Goal: Information Seeking & Learning: Check status

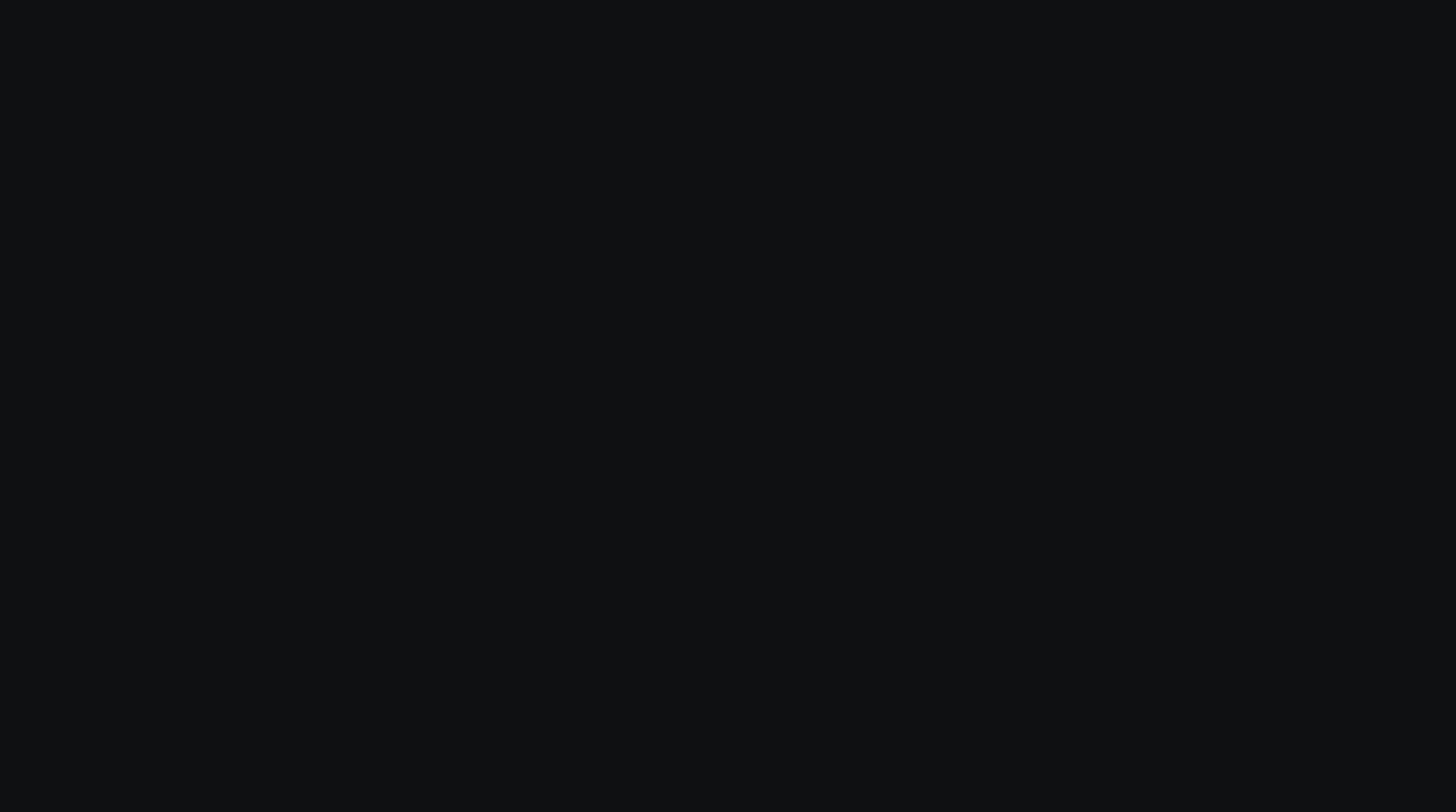
click at [106, 418] on body "Modify via AI Cancel" at bounding box center [728, 406] width 1456 height 812
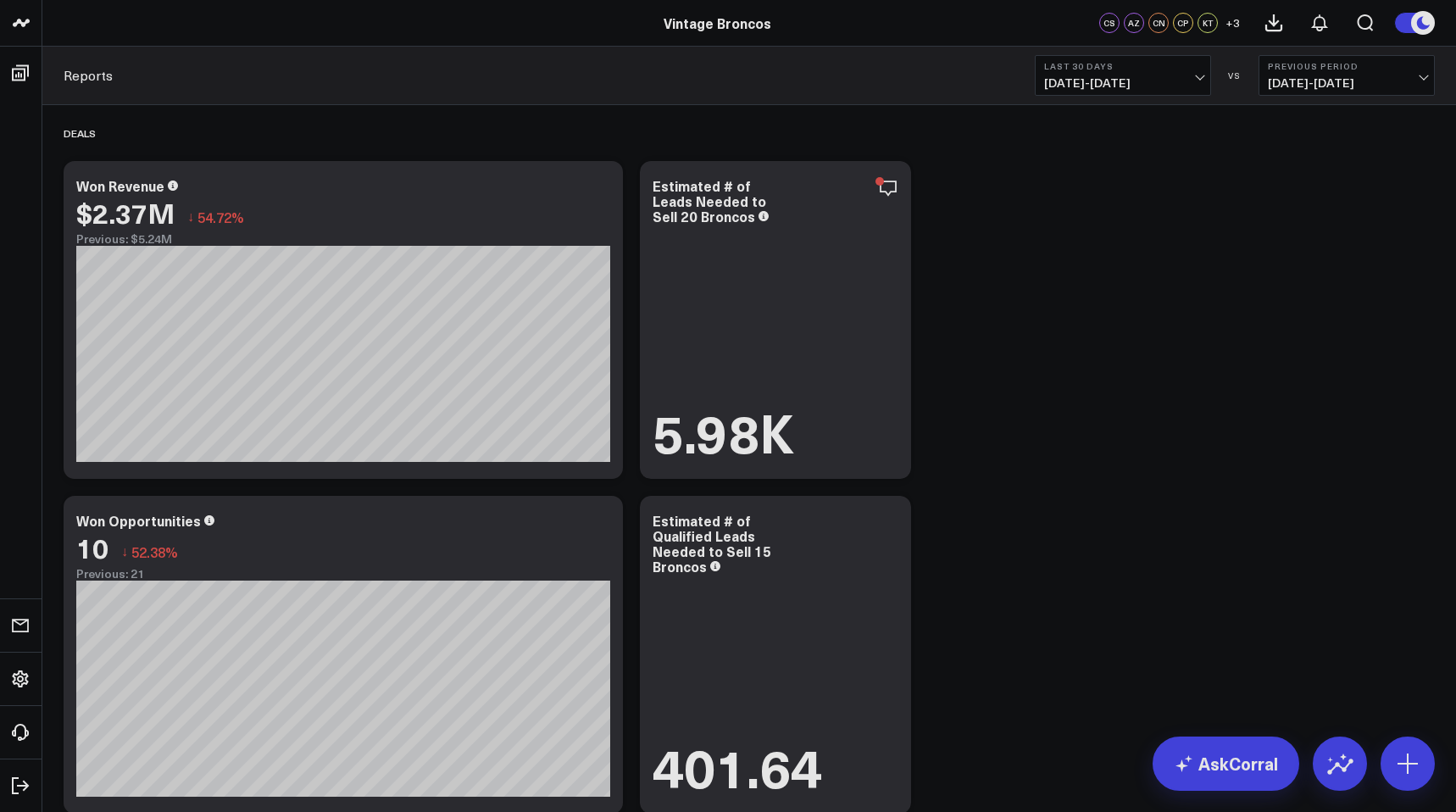
click at [1094, 76] on span "[DATE] - [DATE]" at bounding box center [1123, 82] width 157 height 13
click at [1087, 546] on link "Custom Dates" at bounding box center [1122, 541] width 174 height 32
select select "9"
select select "2025"
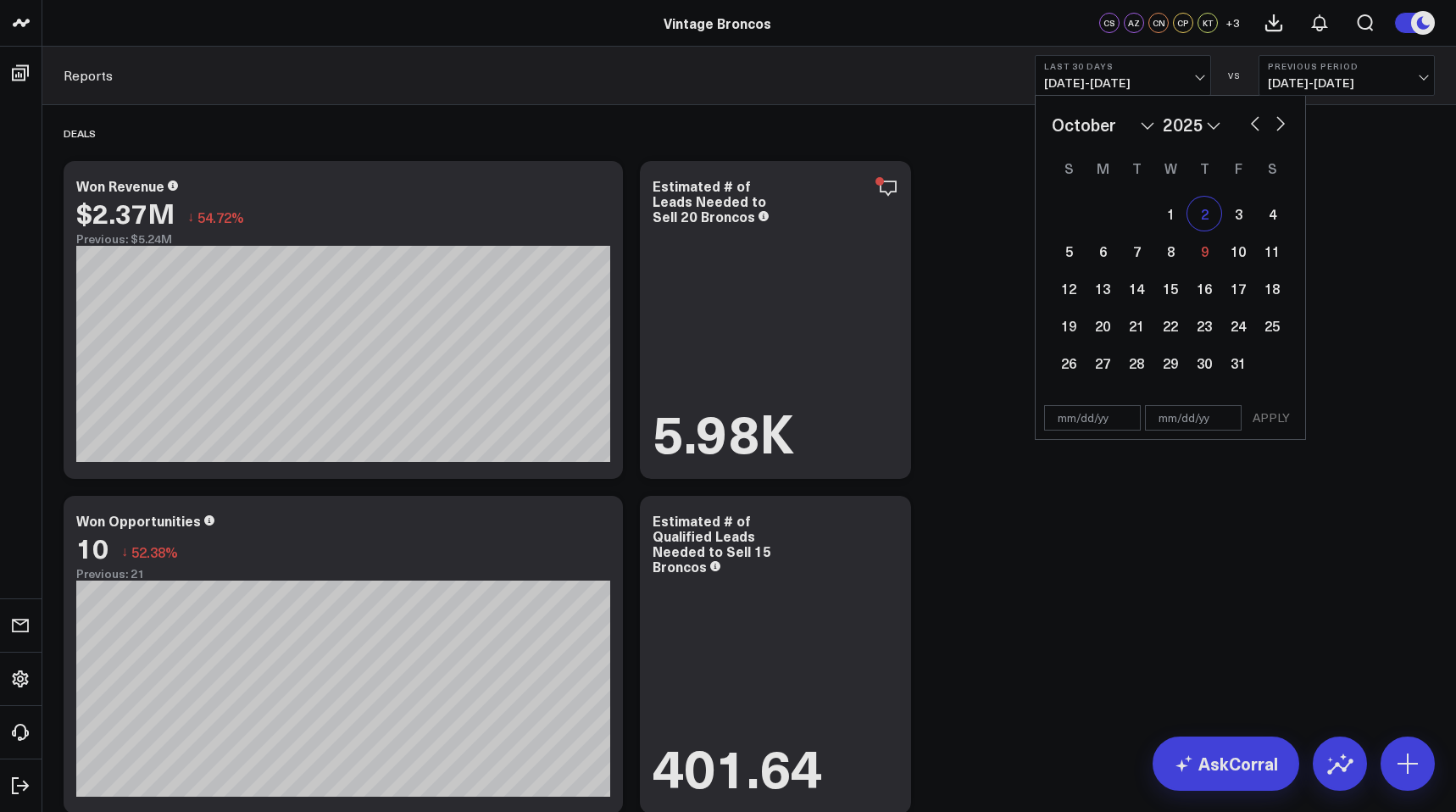
click at [1212, 215] on div "2" at bounding box center [1204, 213] width 34 height 34
type input "[DATE]"
select select "9"
select select "2025"
click at [1164, 266] on div "8" at bounding box center [1170, 251] width 34 height 34
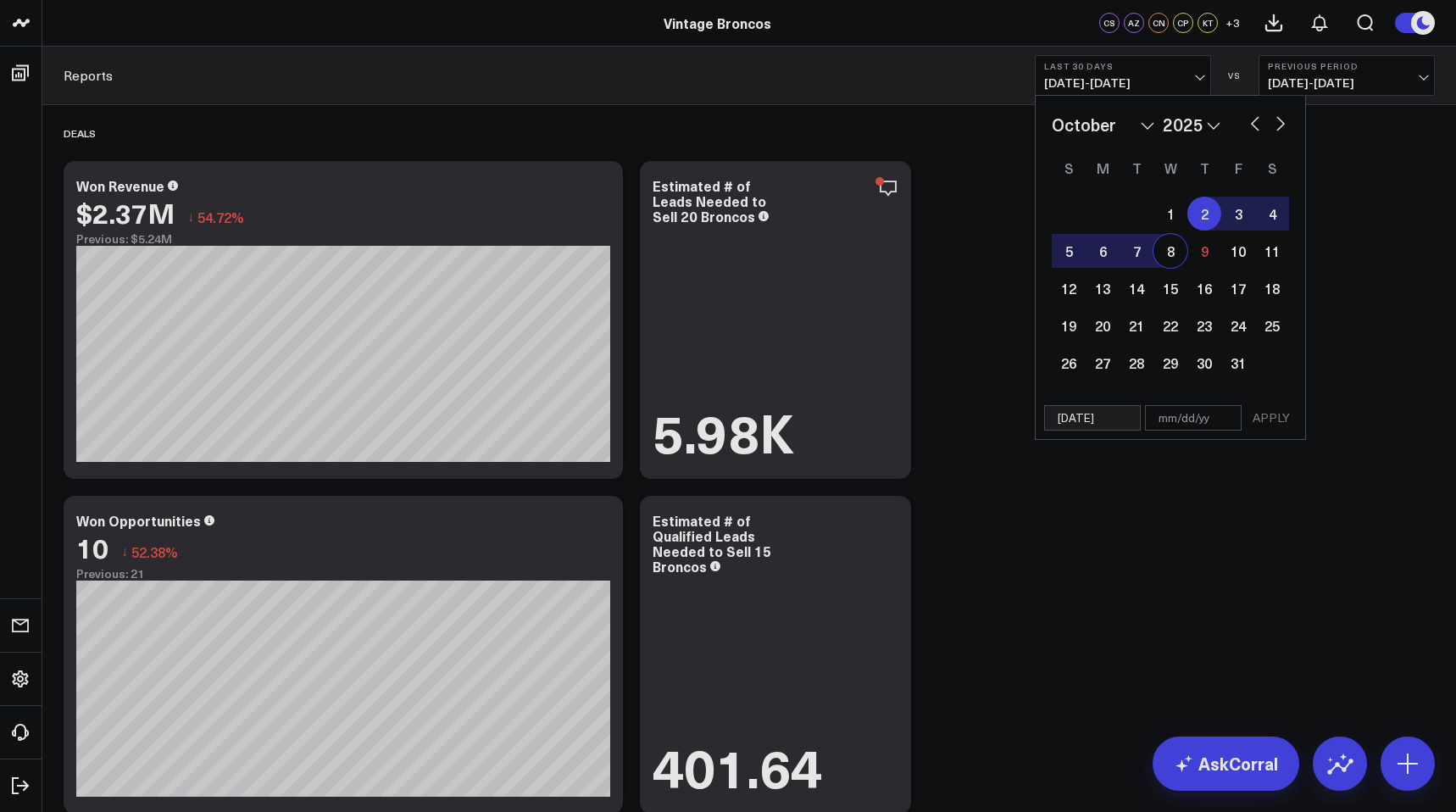
type input "[DATE]"
select select "9"
select select "2025"
click at [1268, 417] on button "APPLY" at bounding box center [1270, 417] width 51 height 25
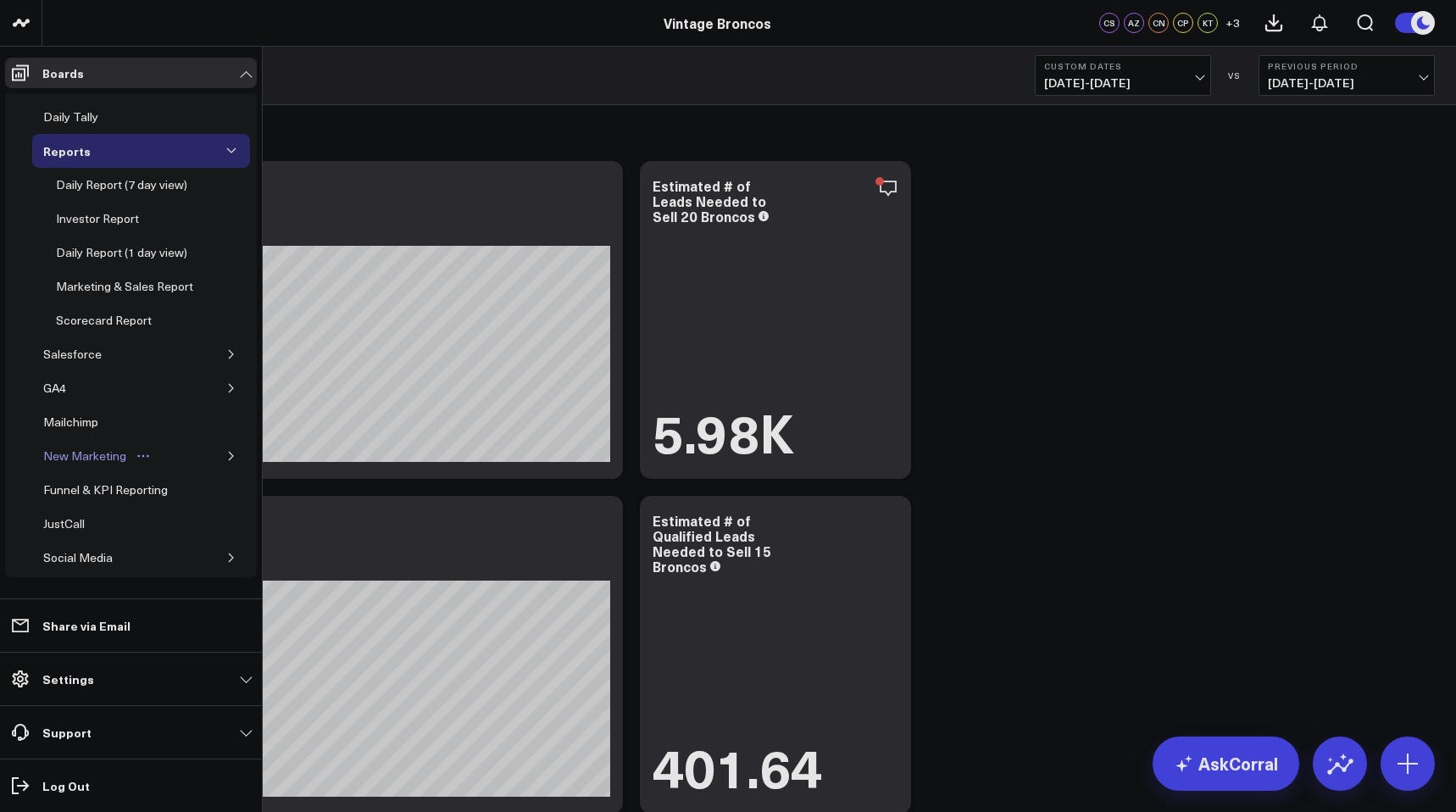
click at [90, 466] on div "New Marketing" at bounding box center [85, 456] width 91 height 21
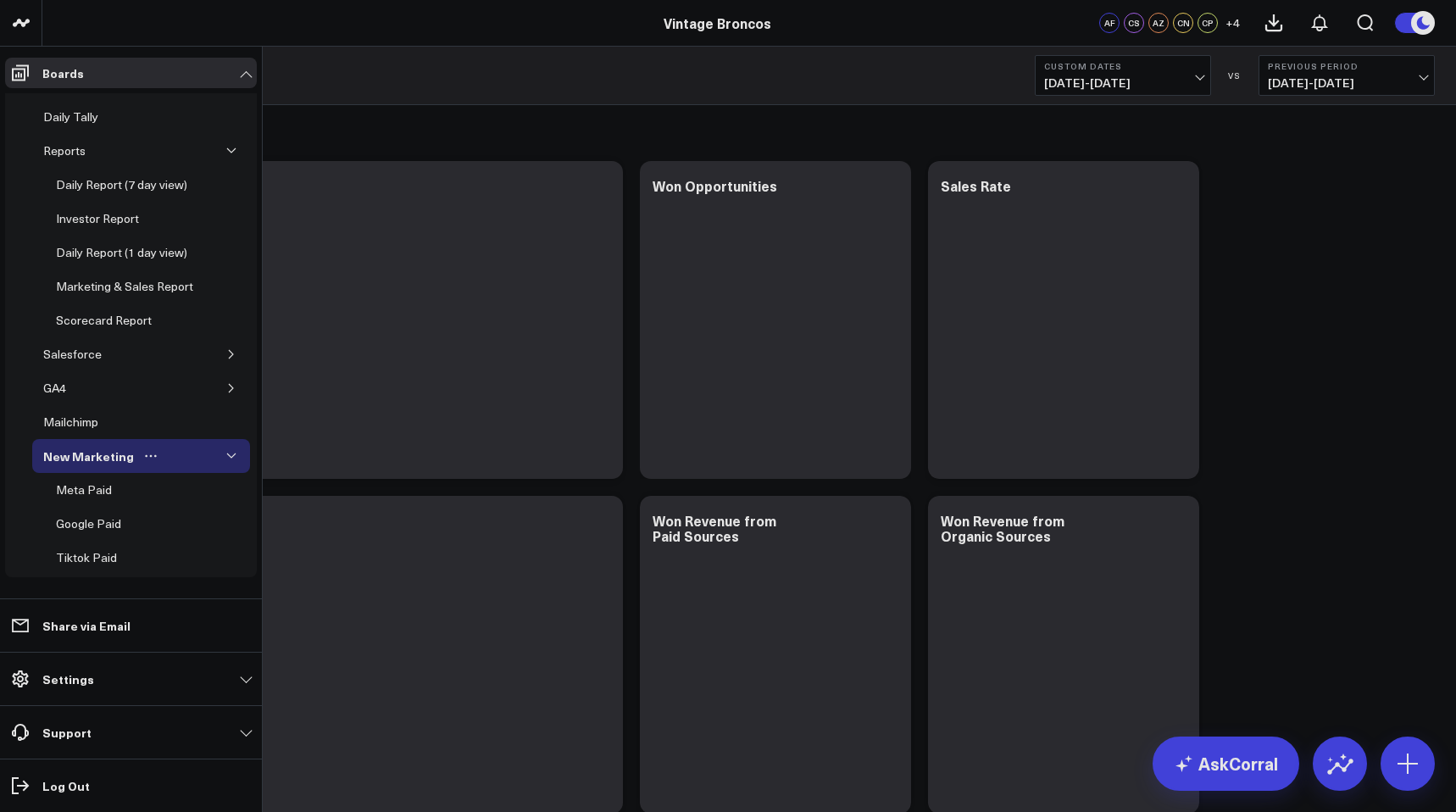
click at [226, 461] on icon "button" at bounding box center [230, 456] width 10 height 10
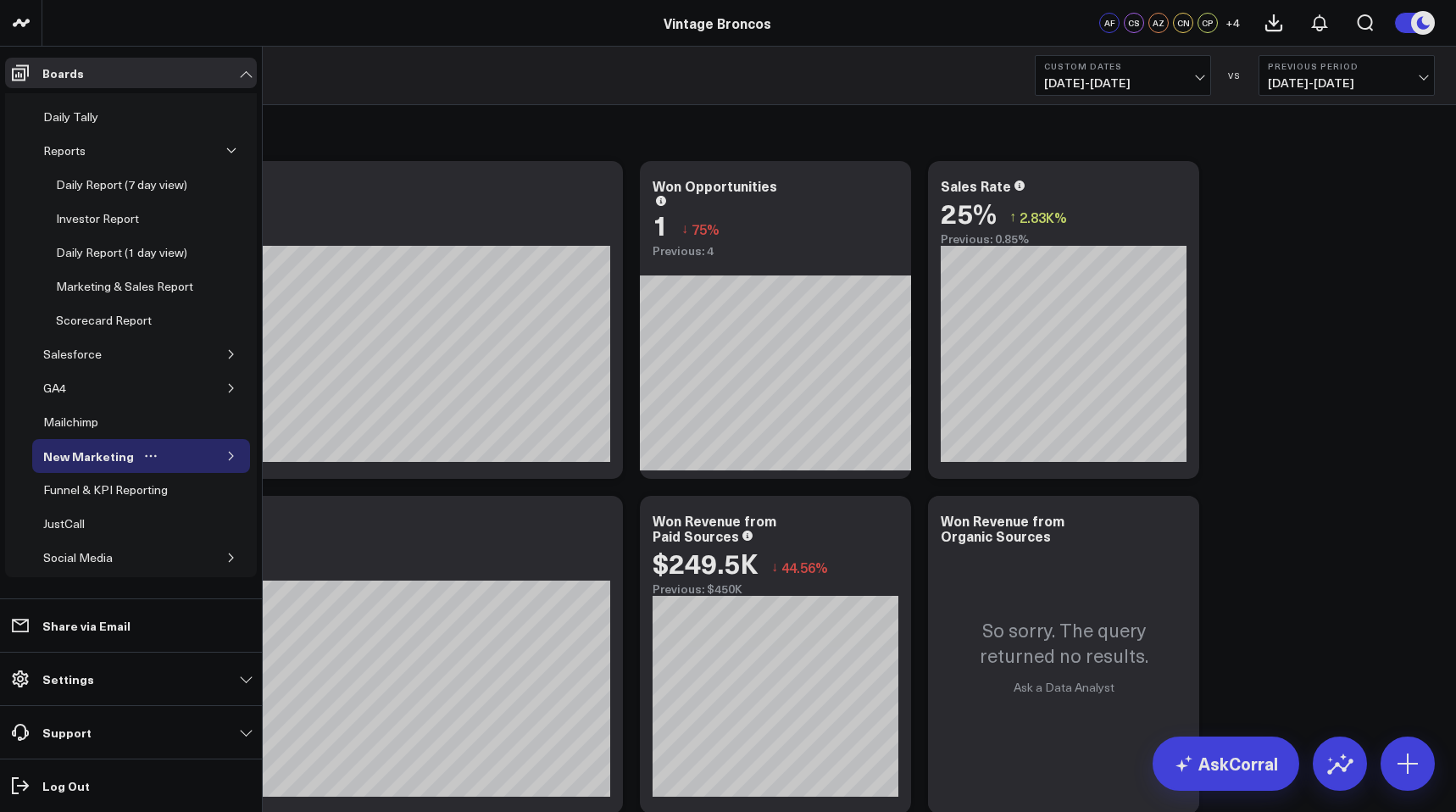
click at [226, 461] on icon "button" at bounding box center [230, 456] width 10 height 10
click at [95, 500] on div "Meta Paid" at bounding box center [84, 490] width 64 height 21
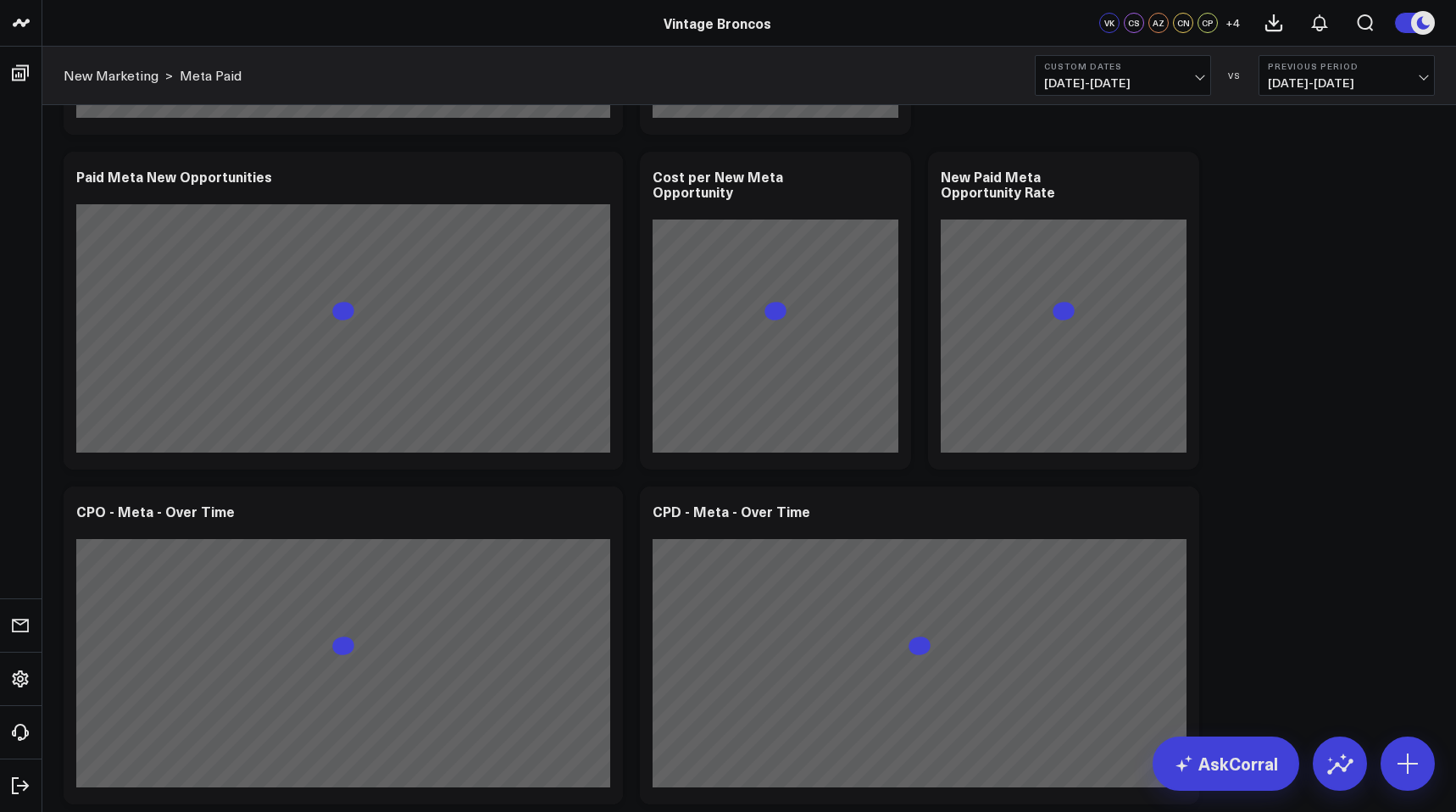
scroll to position [1402, 0]
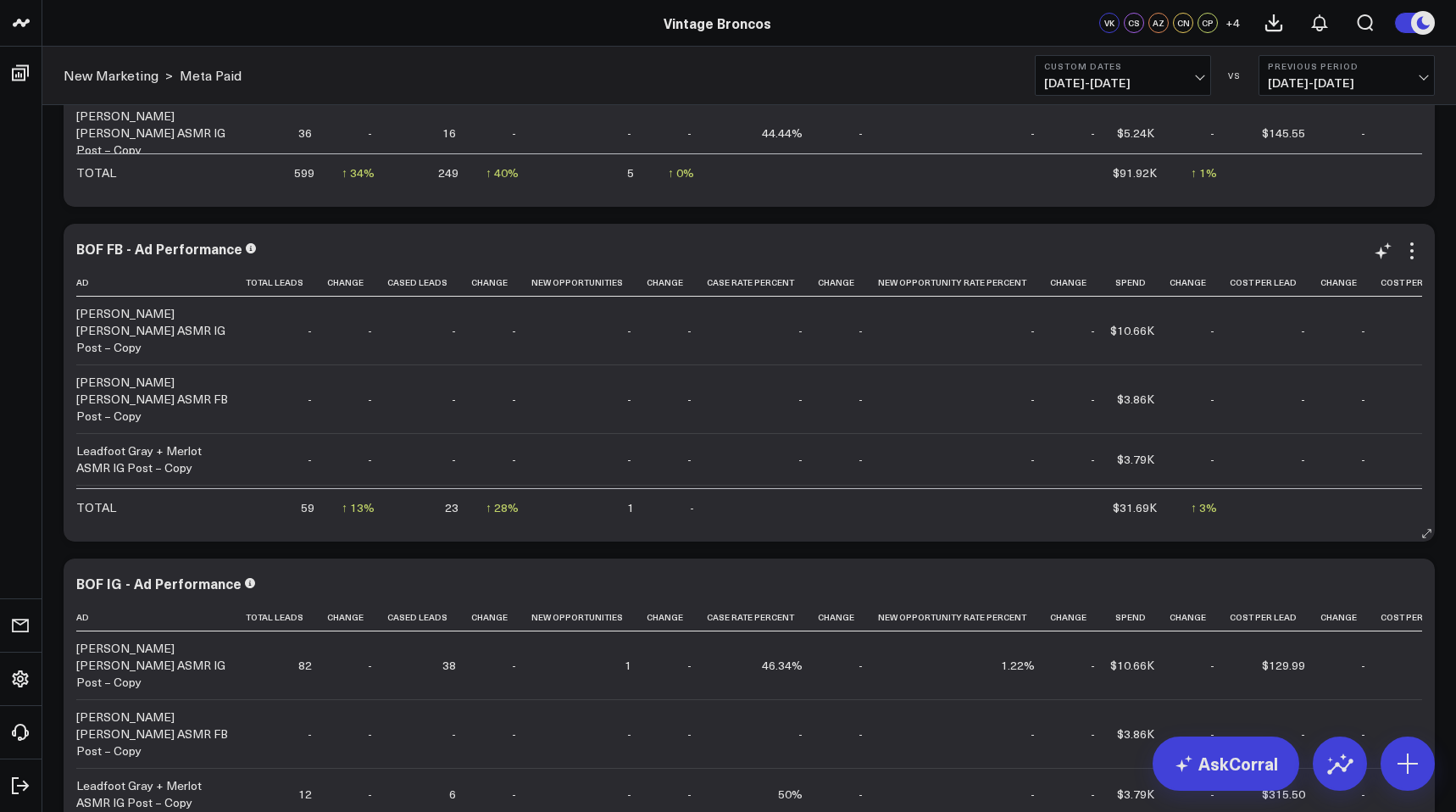
scroll to position [123, 0]
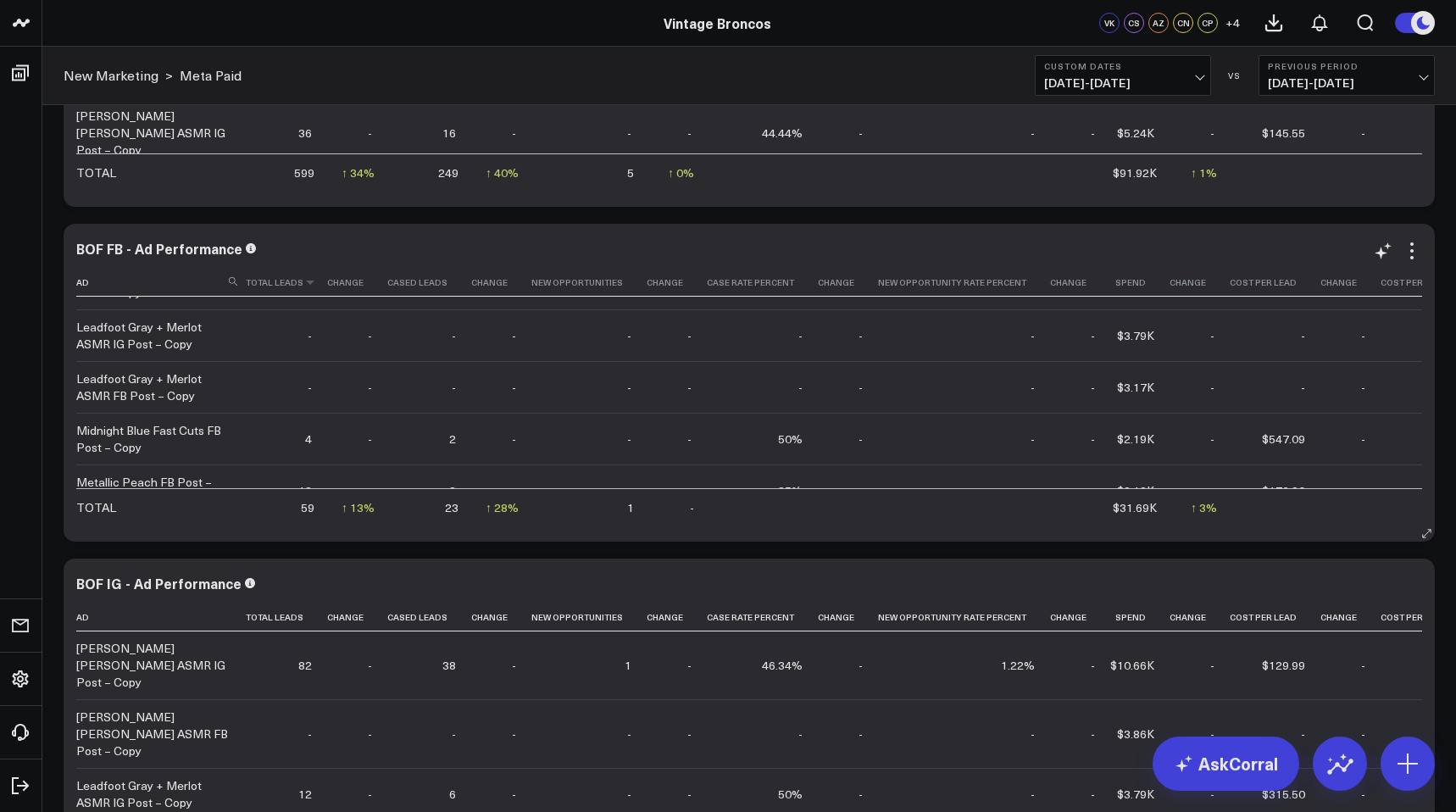
click at [301, 288] on th "Total Leads" at bounding box center [286, 282] width 81 height 28
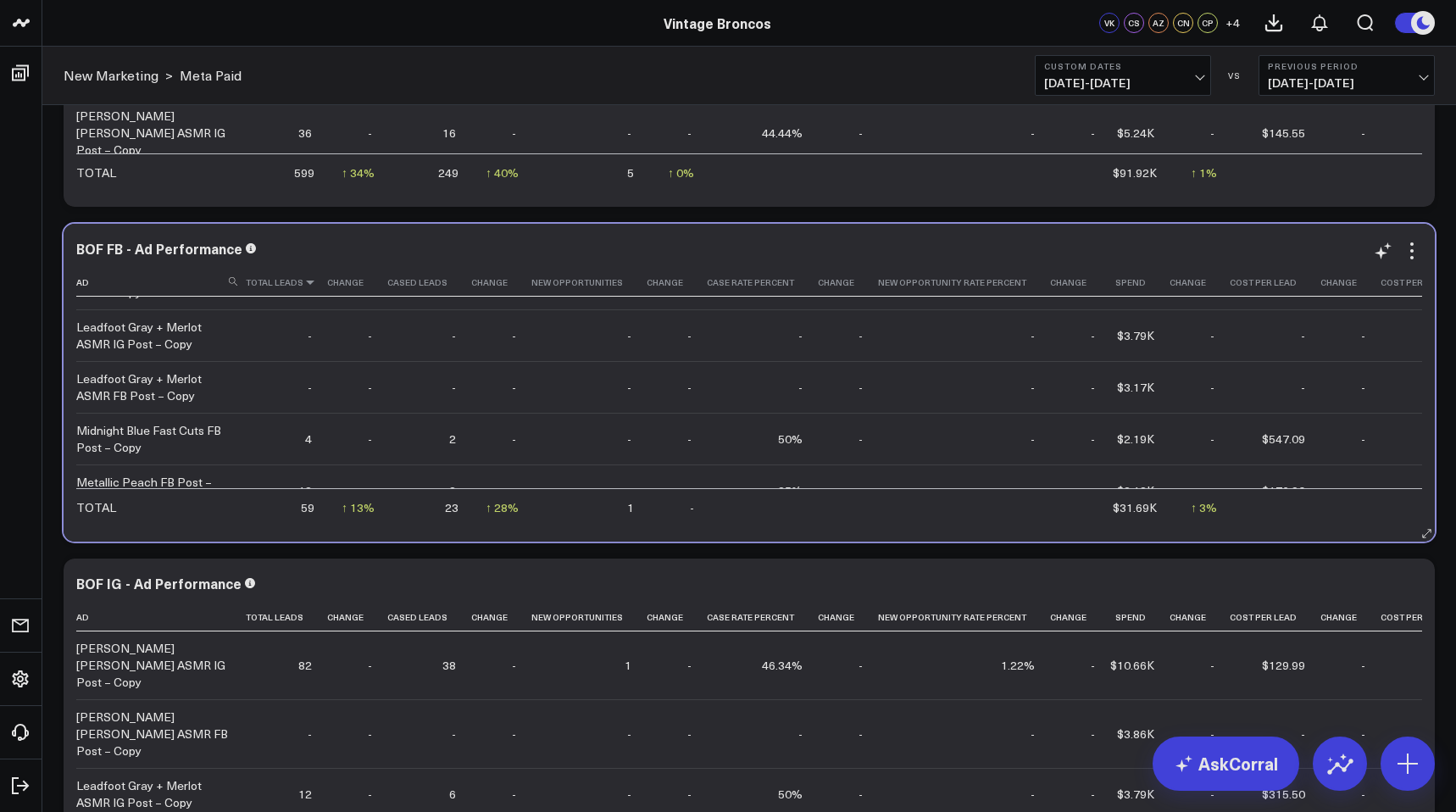
click at [305, 288] on icon at bounding box center [310, 281] width 13 height 10
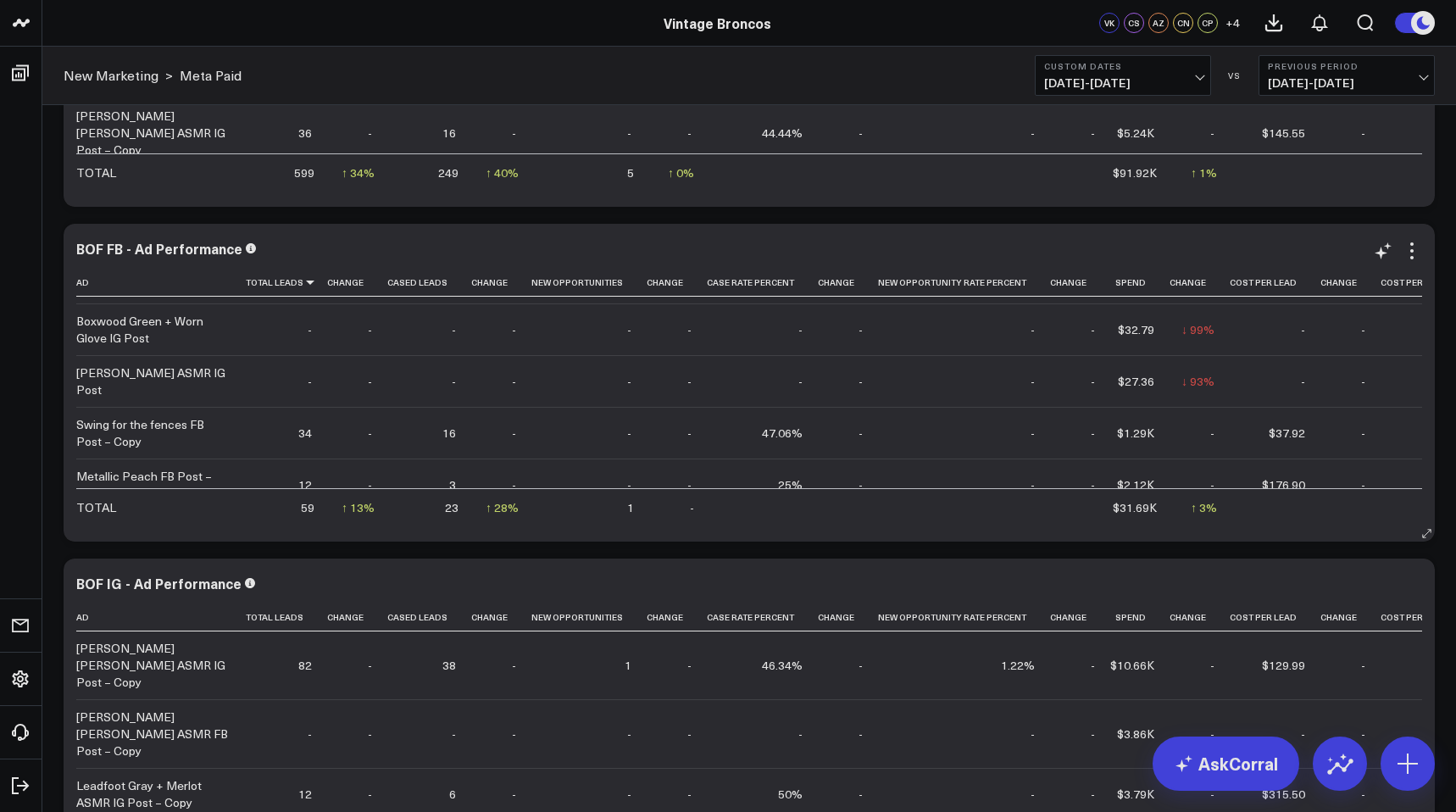
scroll to position [919, 0]
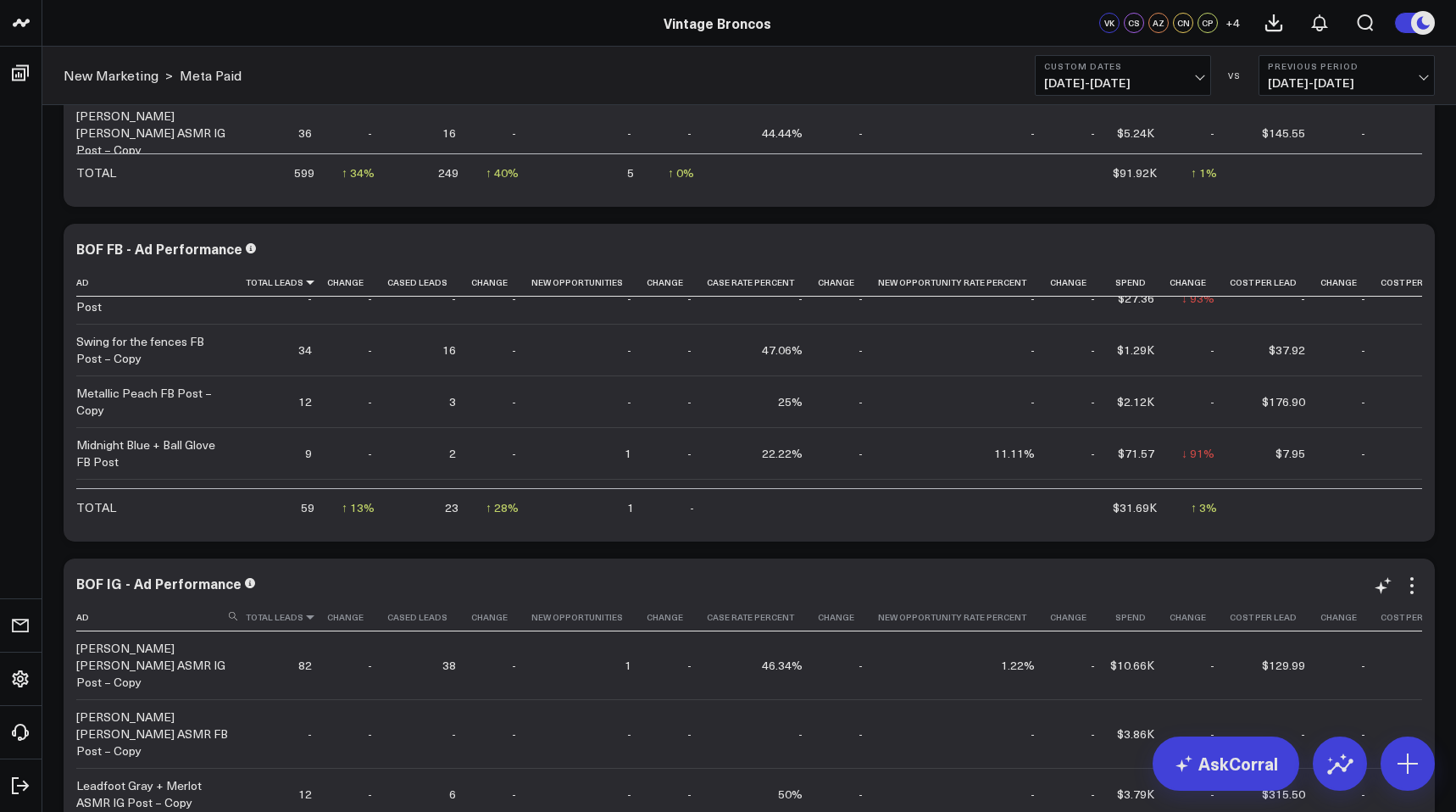
click at [307, 618] on icon at bounding box center [310, 616] width 13 height 10
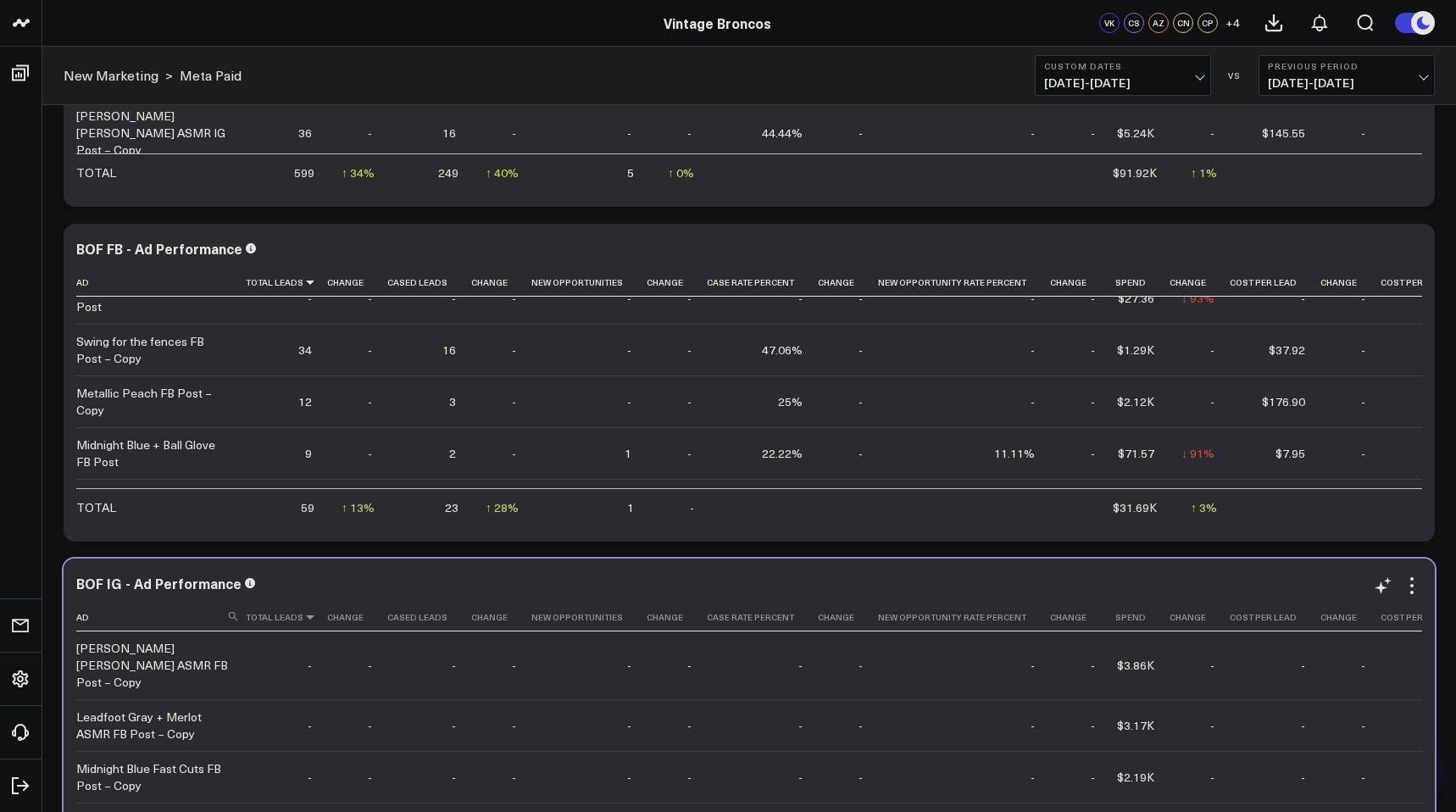
click at [307, 618] on icon at bounding box center [310, 616] width 13 height 10
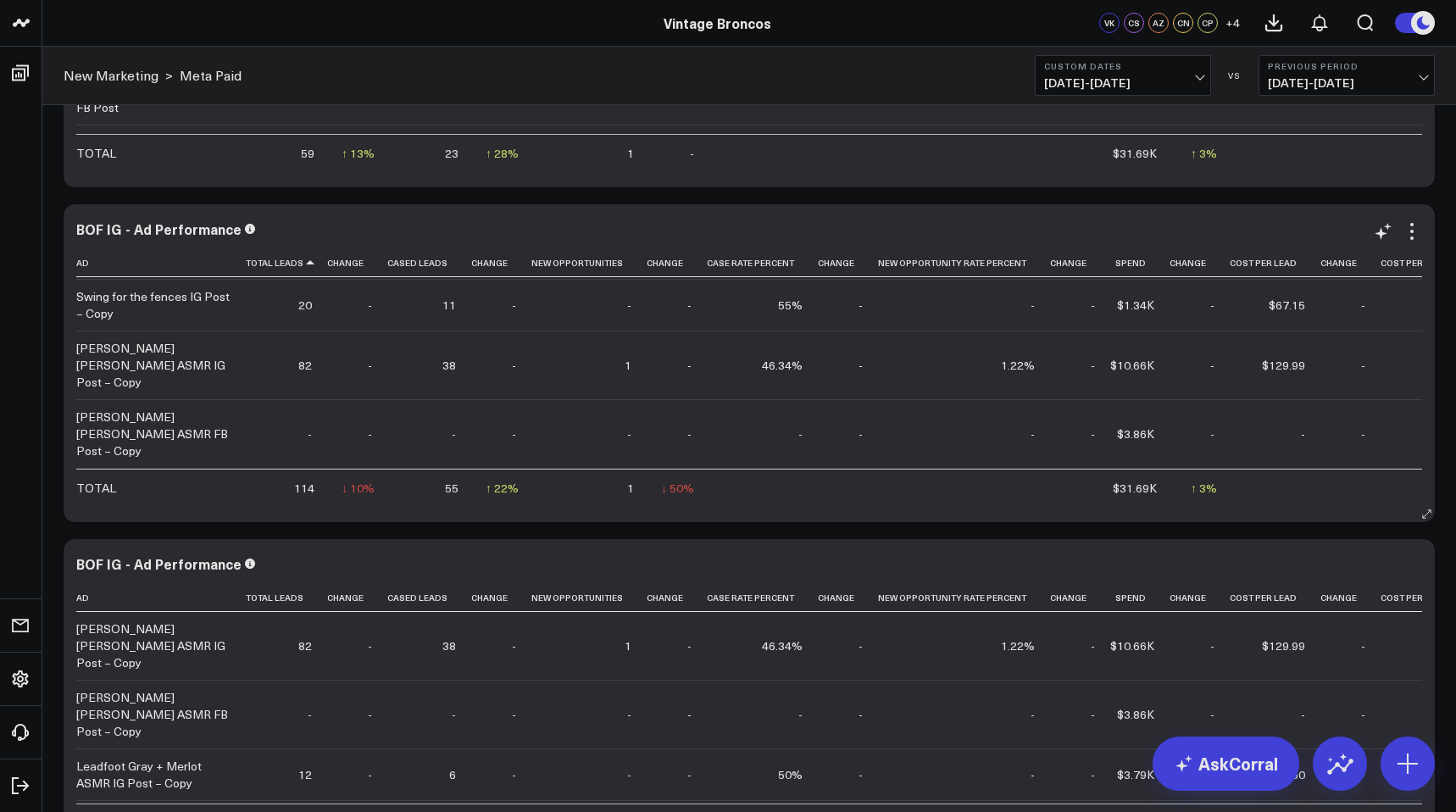
scroll to position [0, 0]
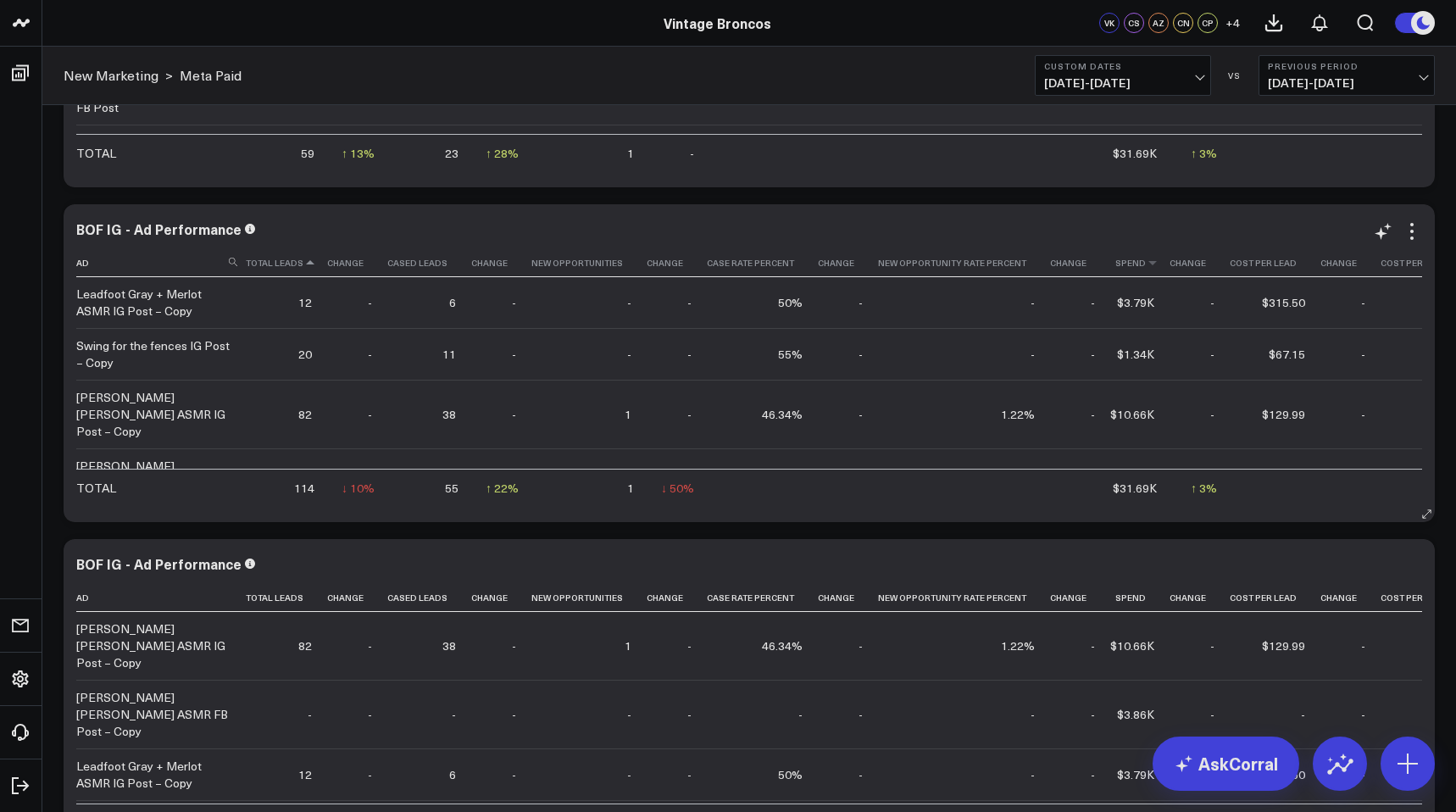
click at [1126, 272] on th "Spend" at bounding box center [1140, 263] width 59 height 28
click at [1145, 267] on icon at bounding box center [1151, 262] width 13 height 10
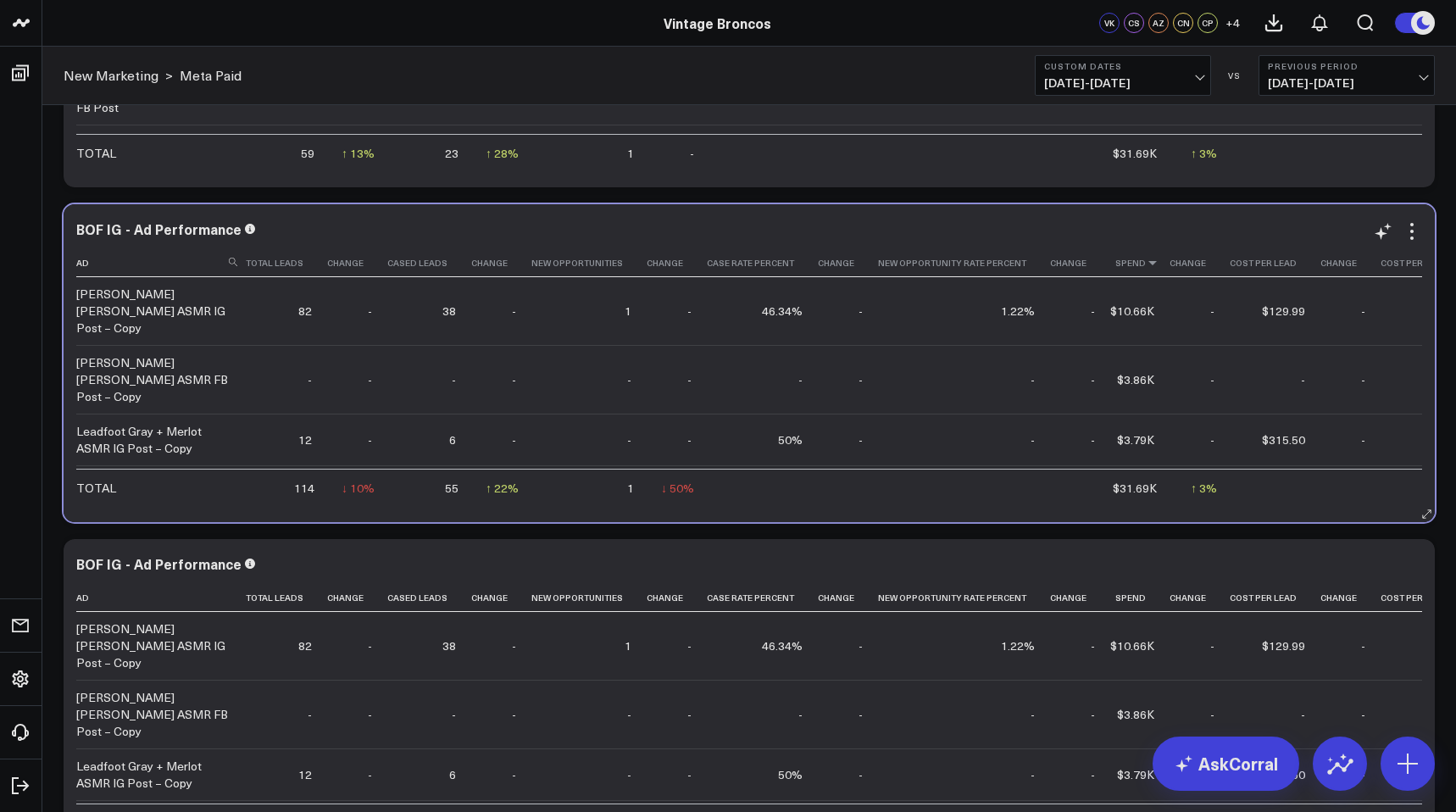
click at [1145, 264] on icon at bounding box center [1151, 262] width 13 height 10
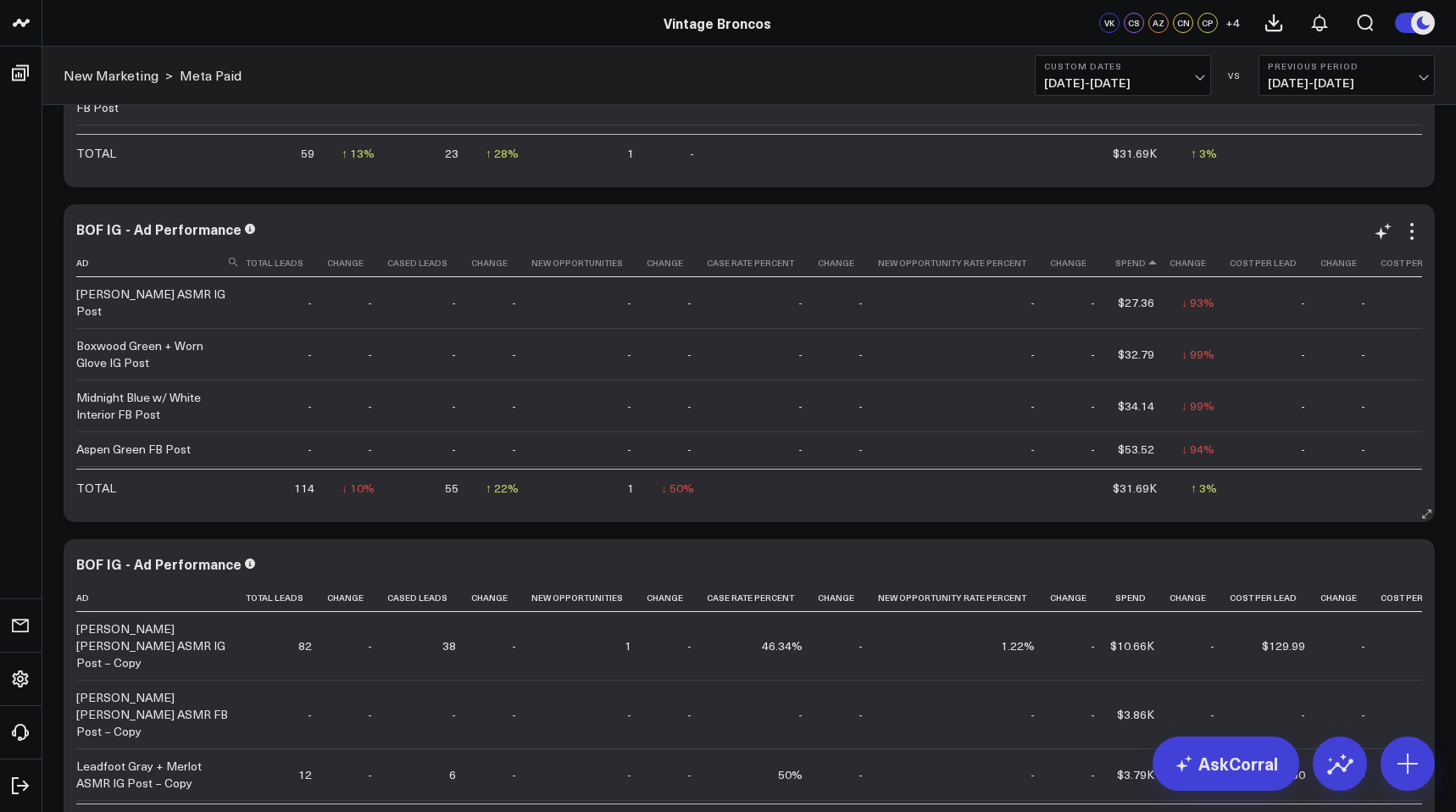
click at [1145, 264] on icon at bounding box center [1151, 262] width 13 height 10
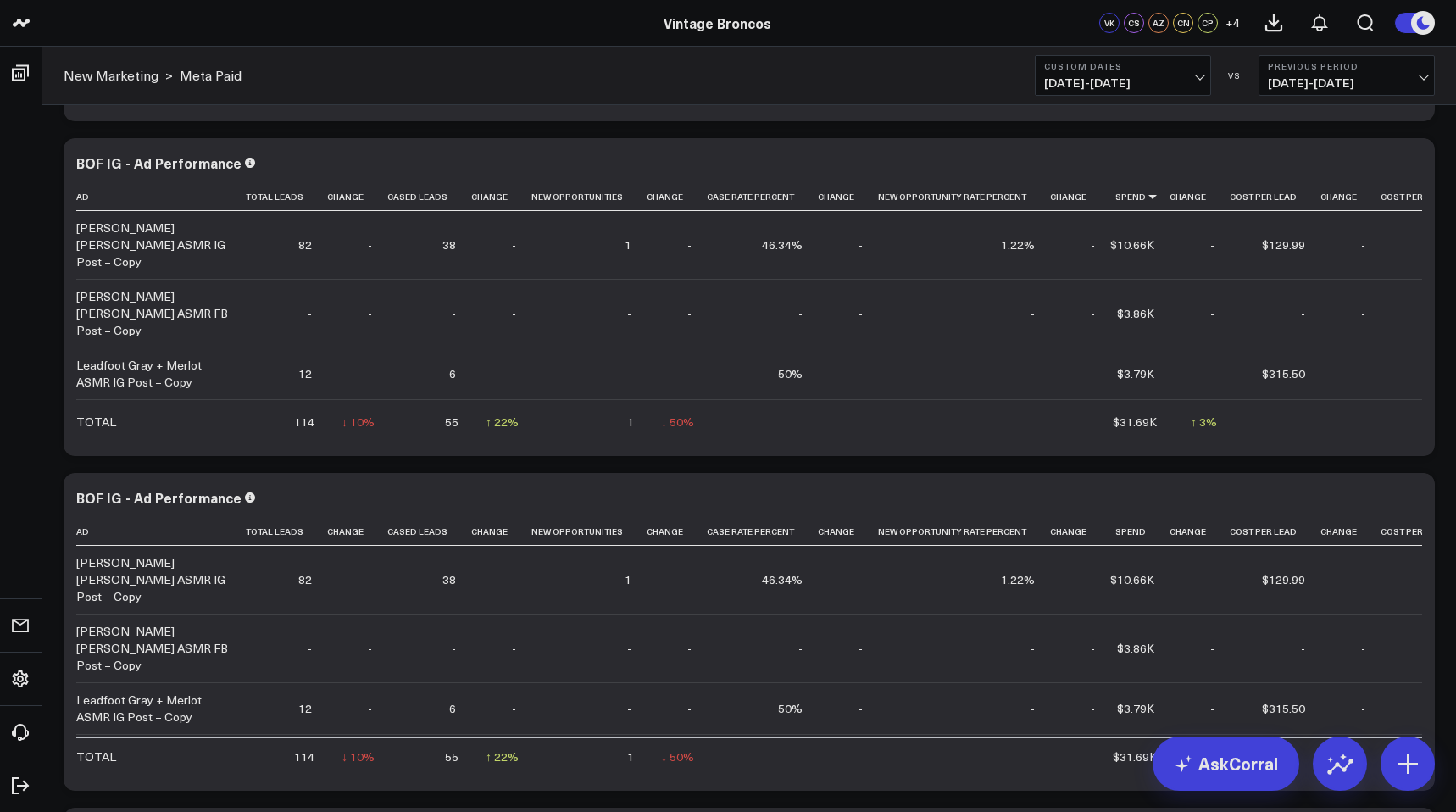
click at [1191, 86] on span "[DATE] - [DATE]" at bounding box center [1123, 82] width 157 height 13
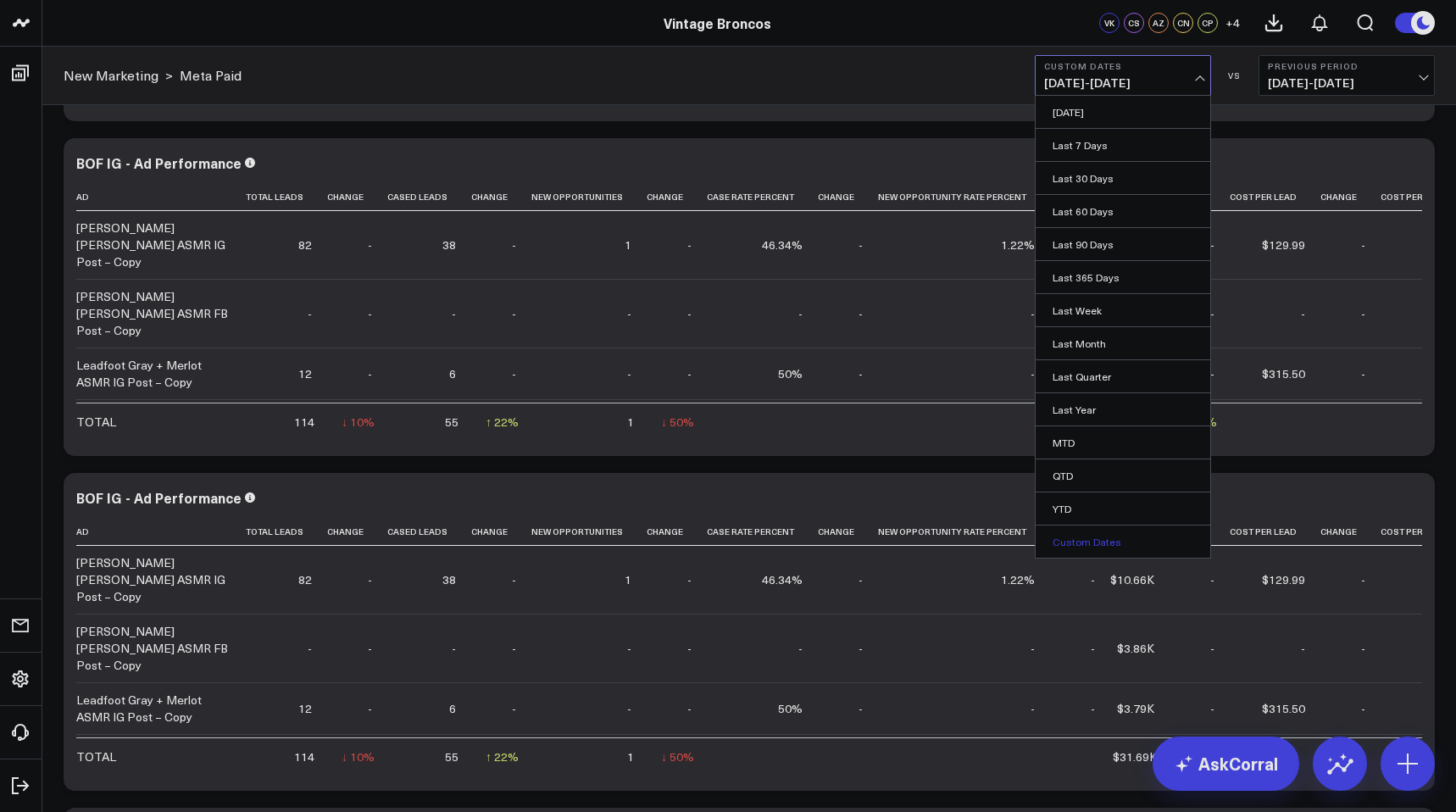
click at [1101, 533] on link "Custom Dates" at bounding box center [1122, 541] width 174 height 32
select select "9"
select select "2025"
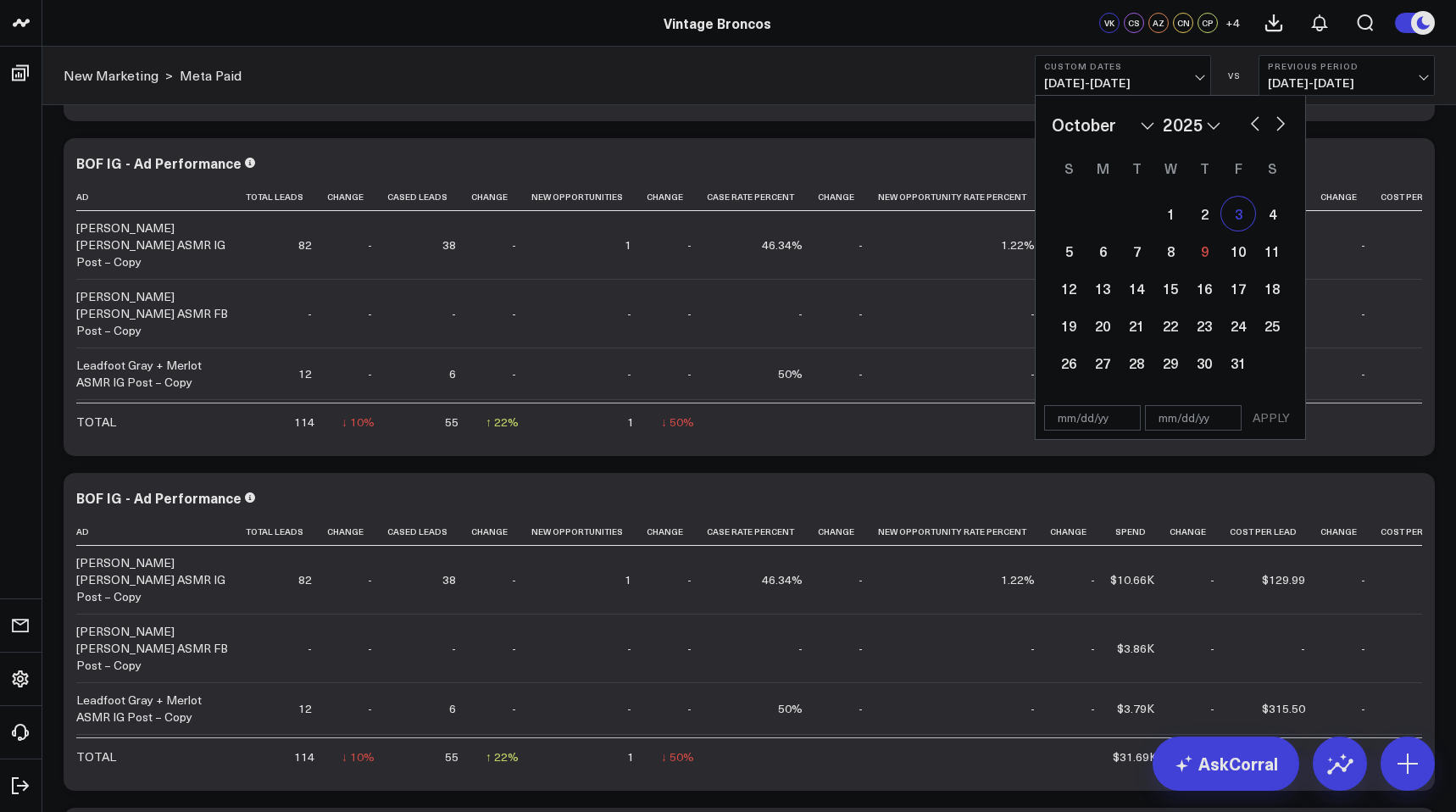
click at [1240, 209] on div "3" at bounding box center [1238, 213] width 34 height 34
type input "[DATE]"
select select "9"
select select "2025"
click at [1179, 253] on div "8" at bounding box center [1170, 251] width 34 height 34
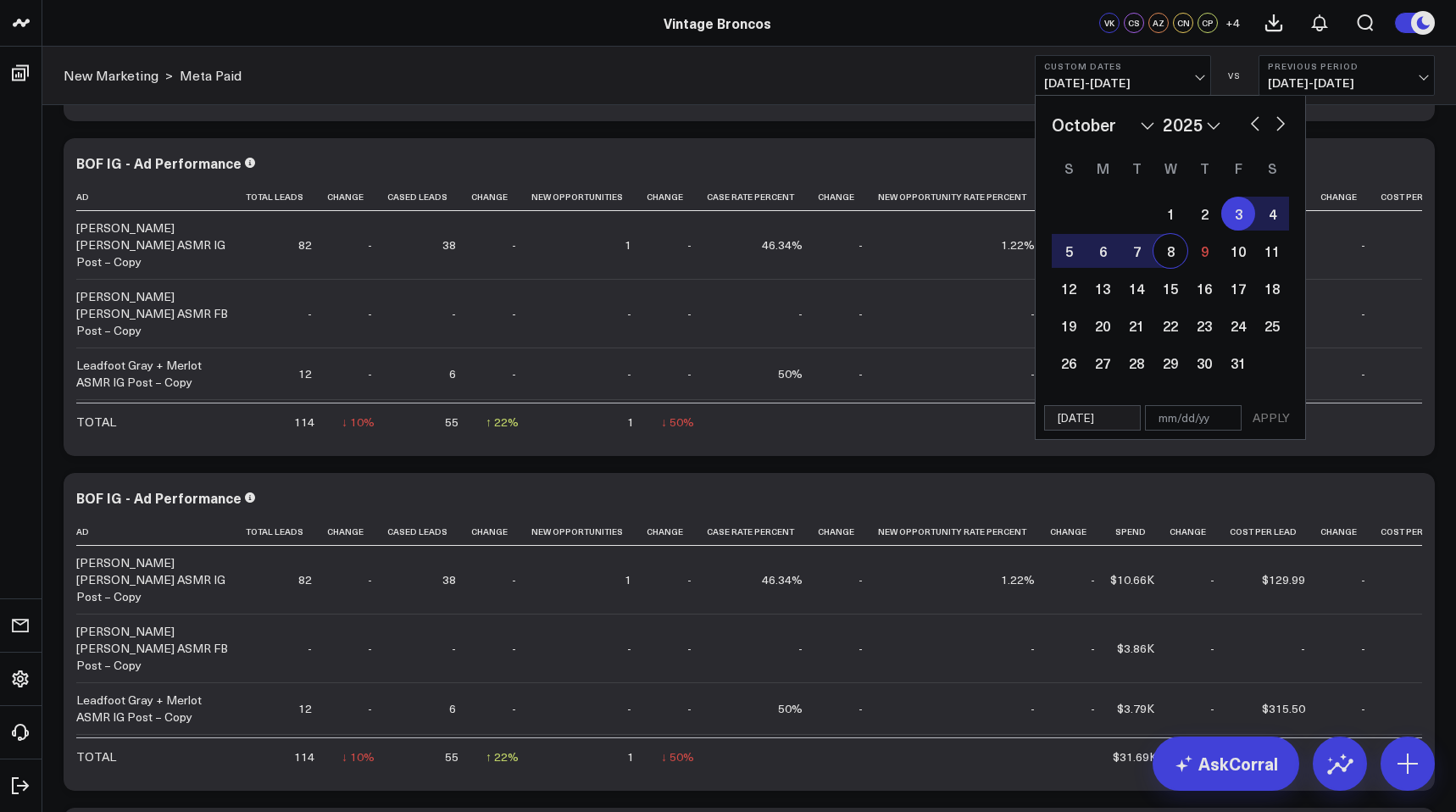
type input "[DATE]"
select select "9"
select select "2025"
click at [1259, 420] on button "APPLY" at bounding box center [1270, 417] width 51 height 25
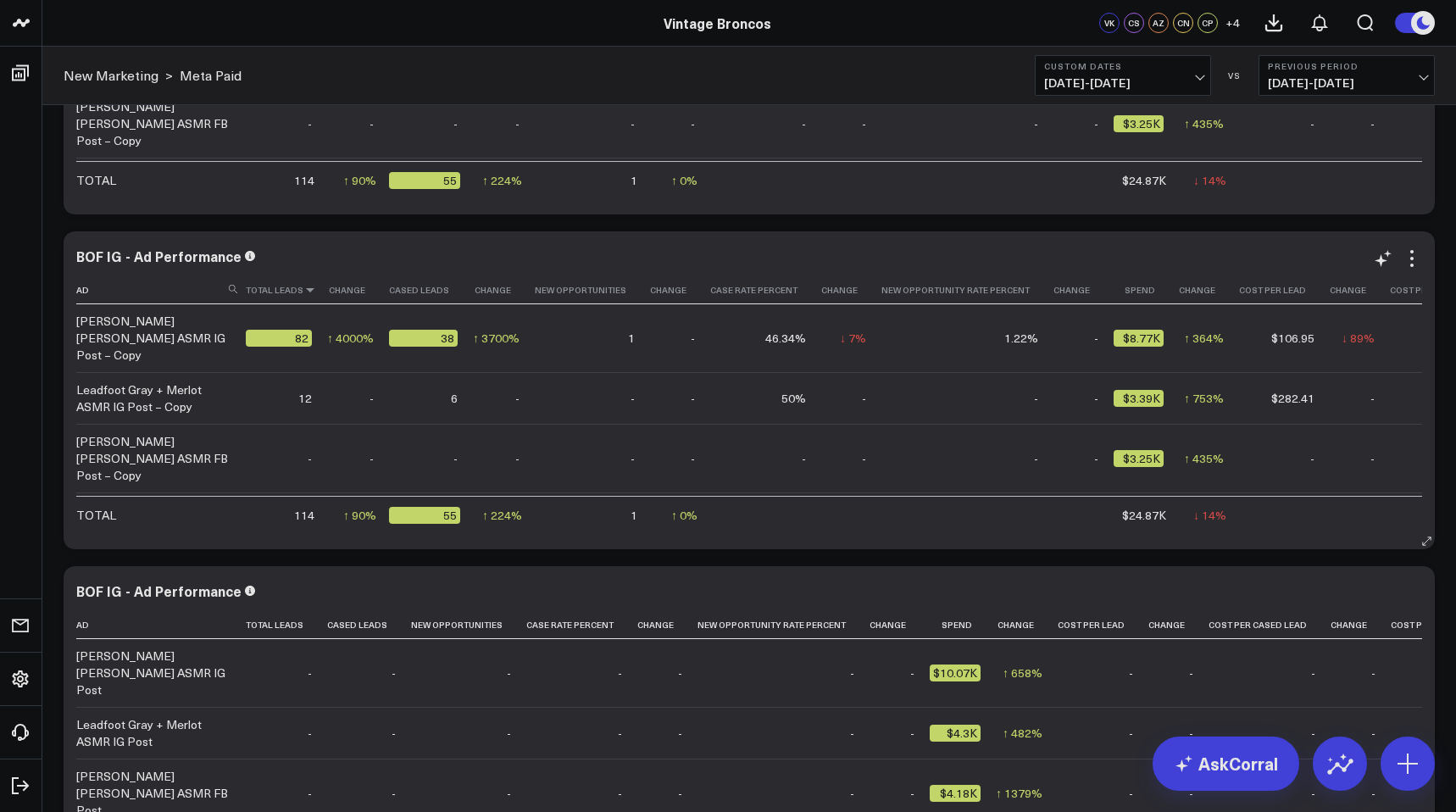
click at [310, 291] on icon at bounding box center [310, 289] width 13 height 10
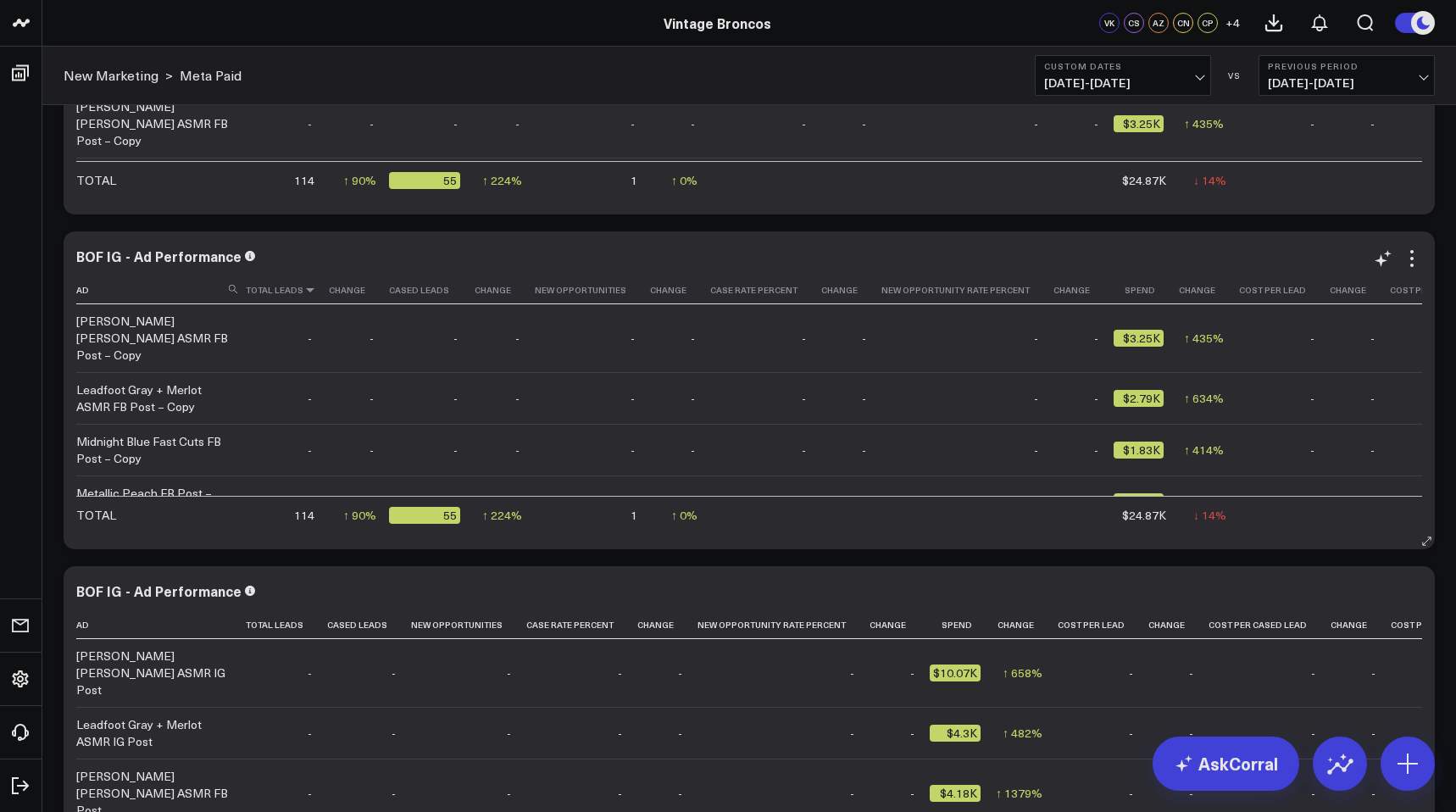
click at [310, 291] on icon at bounding box center [310, 289] width 13 height 10
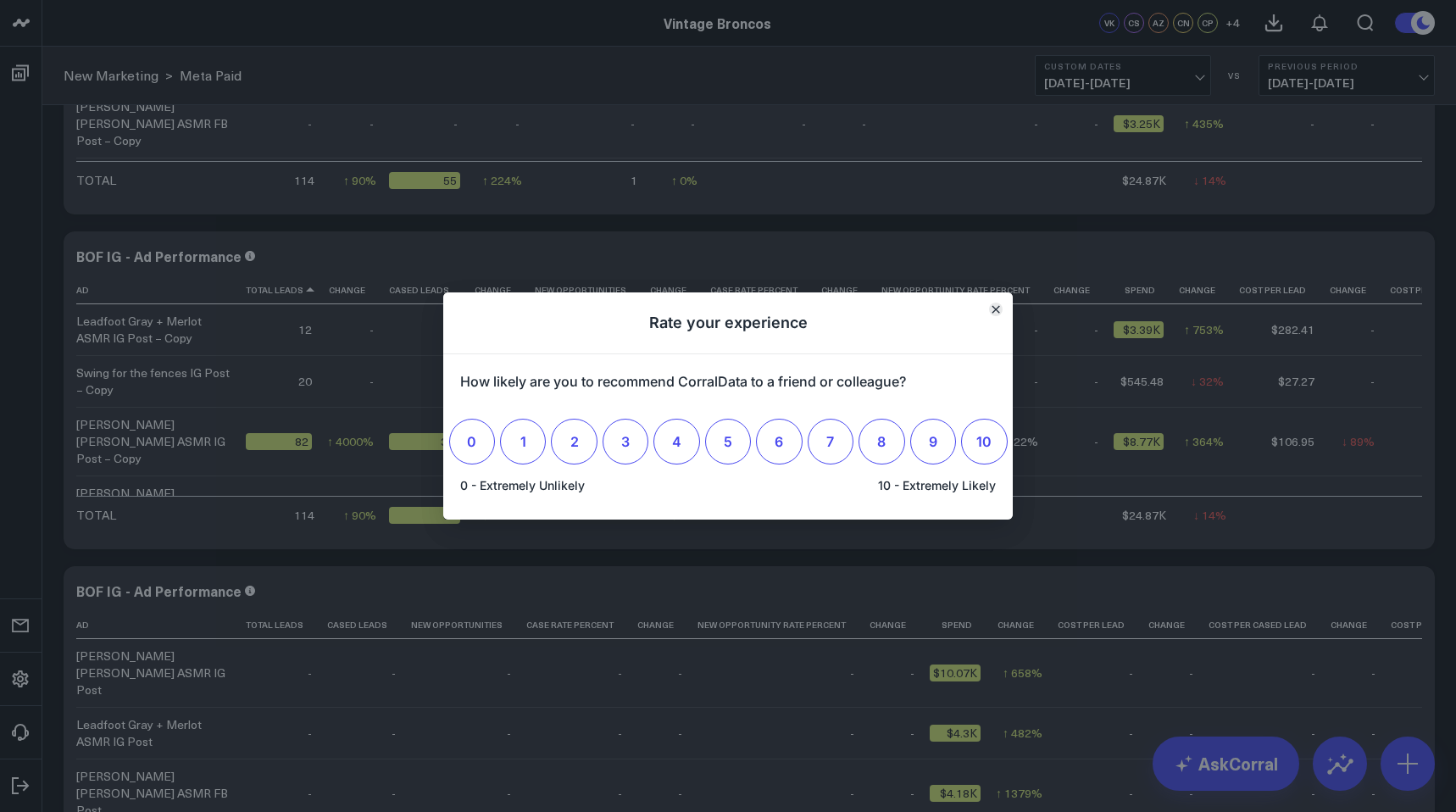
click at [992, 308] on icon "Close" at bounding box center [995, 308] width 8 height 8
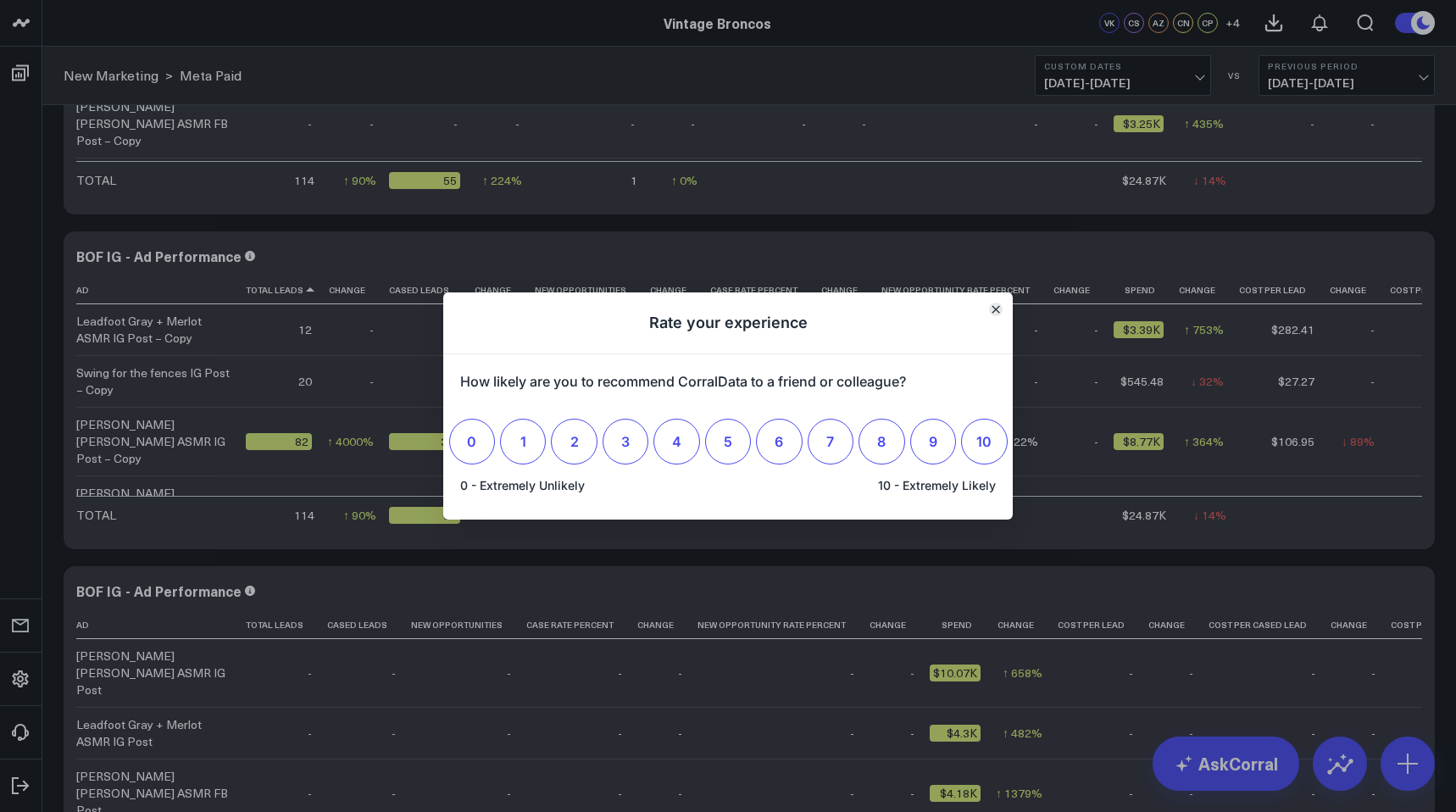
click at [999, 306] on icon "Close" at bounding box center [995, 308] width 8 height 8
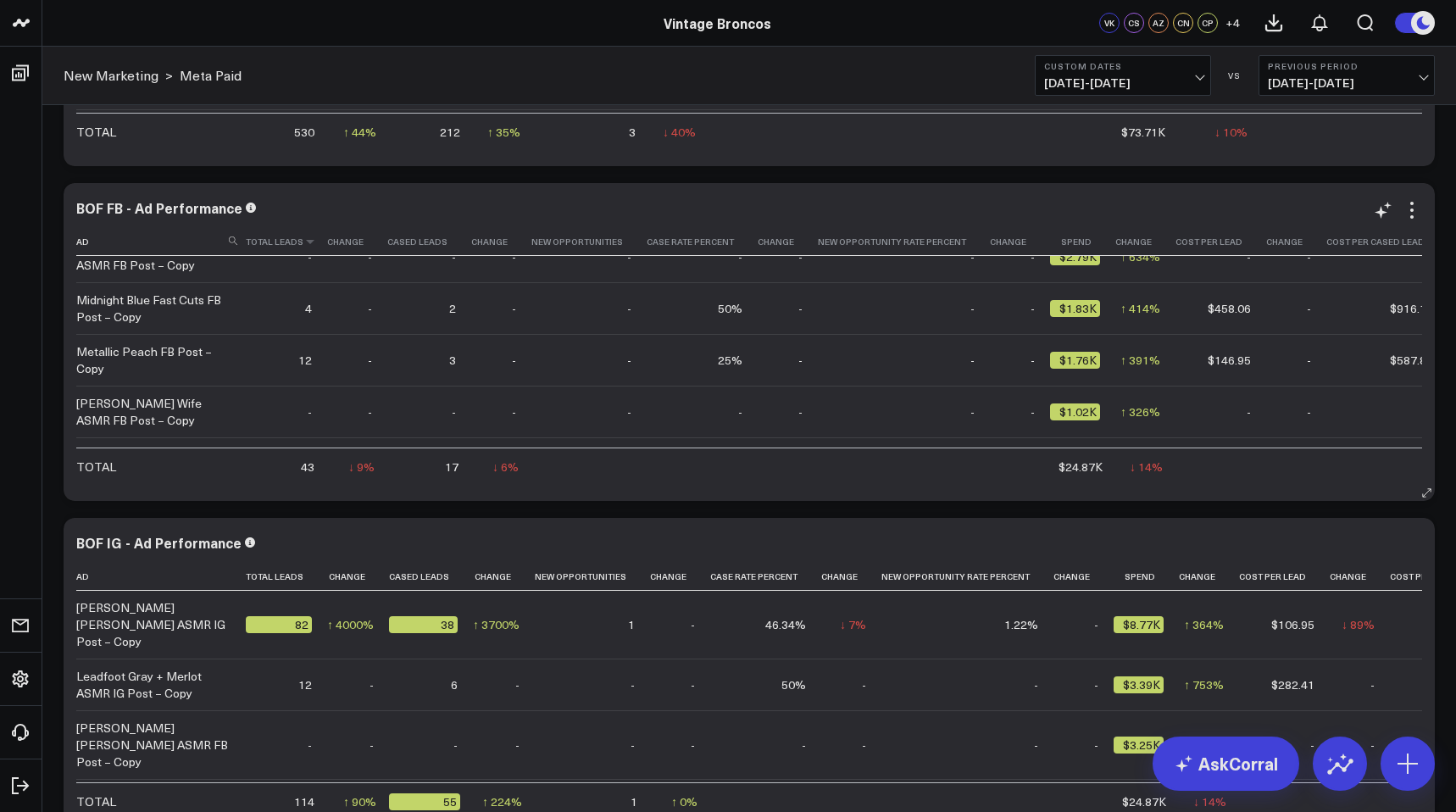
scroll to position [219, 0]
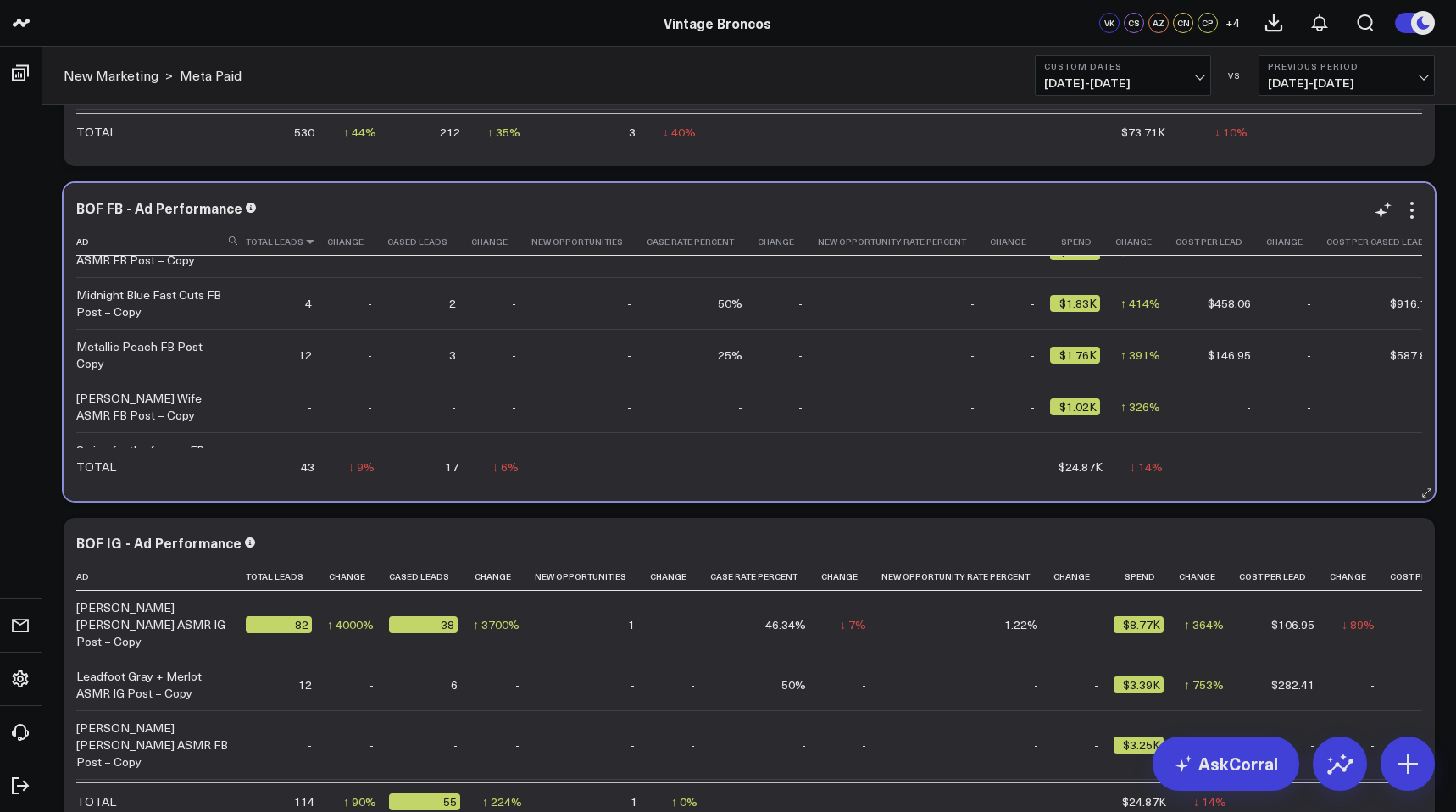
click at [306, 245] on icon at bounding box center [310, 241] width 13 height 10
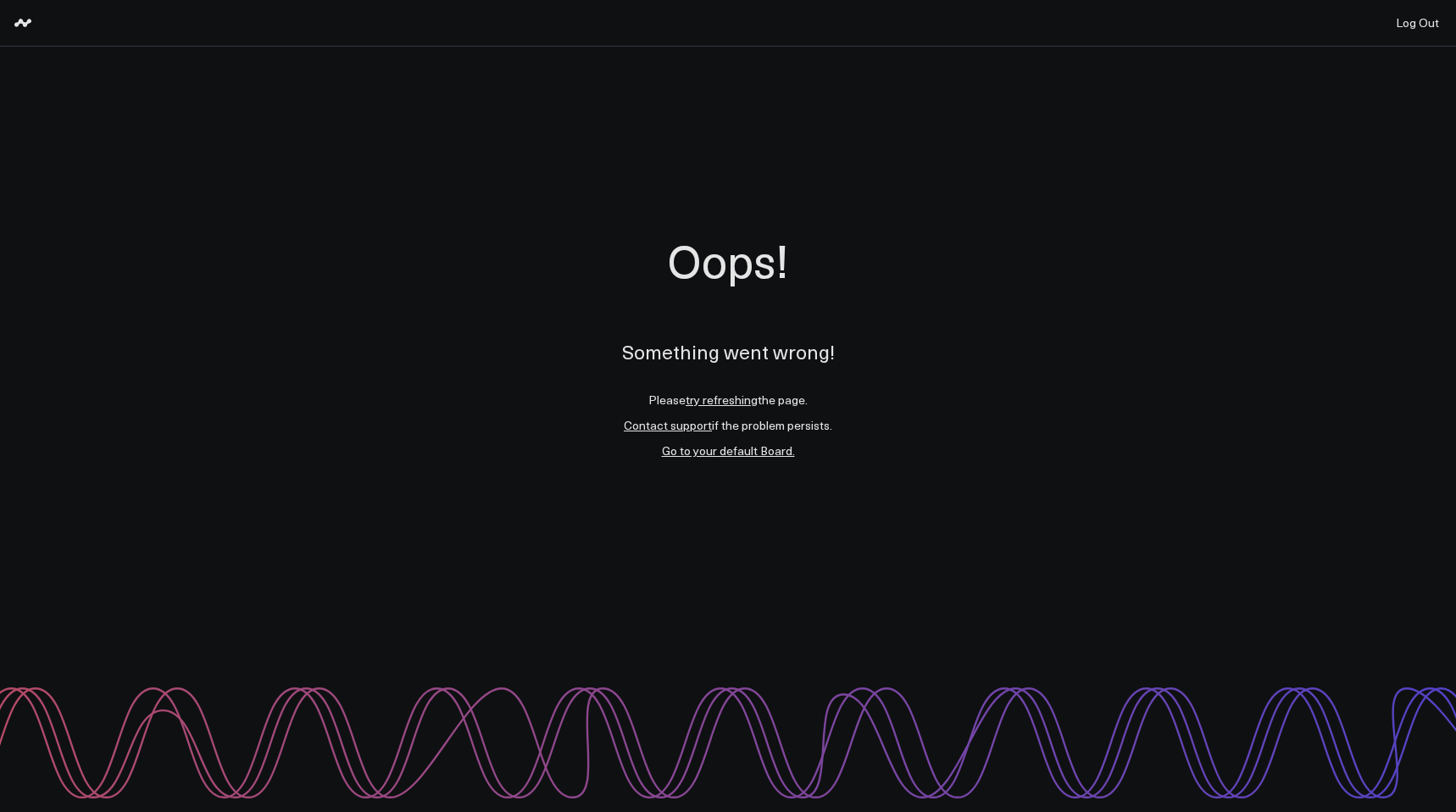
scroll to position [0, 0]
